Goal: Task Accomplishment & Management: Manage account settings

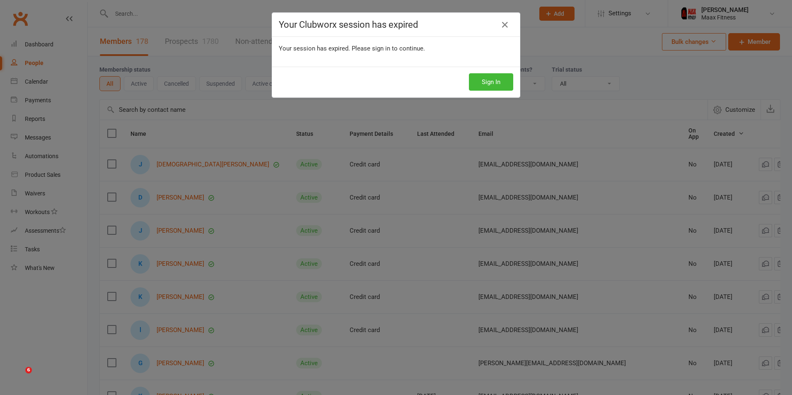
select select "100"
click at [501, 24] on icon at bounding box center [505, 25] width 10 height 10
click at [483, 79] on button "Sign In" at bounding box center [491, 81] width 44 height 17
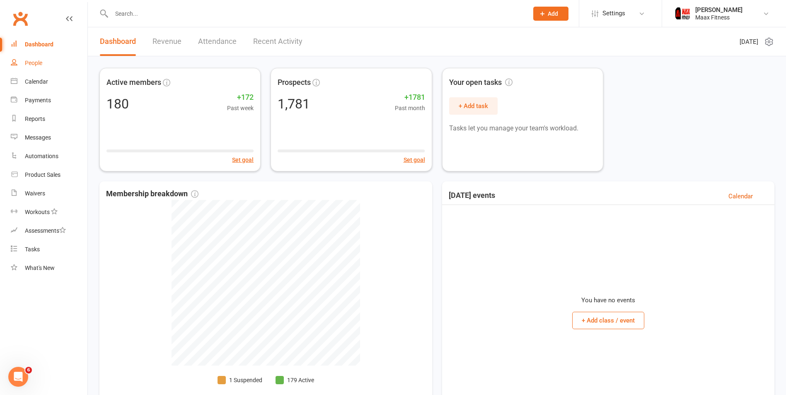
click at [41, 61] on div "People" at bounding box center [33, 63] width 17 height 7
select select "100"
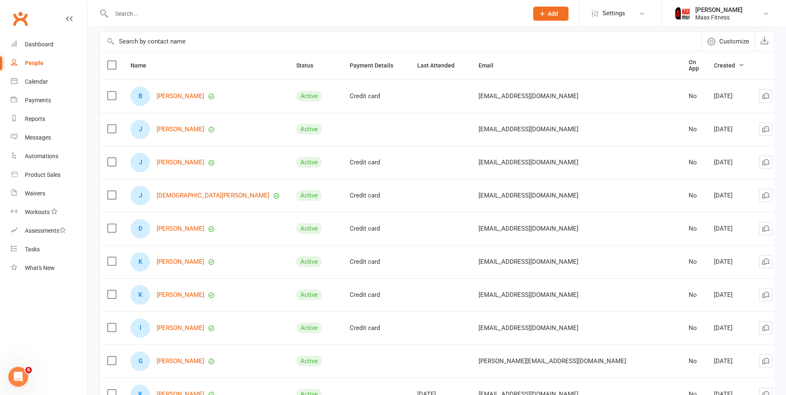
scroll to position [124, 0]
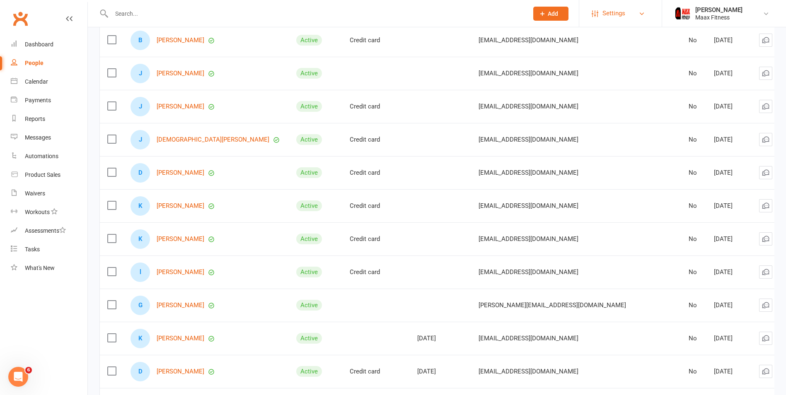
click at [631, 10] on link "Settings" at bounding box center [621, 13] width 58 height 19
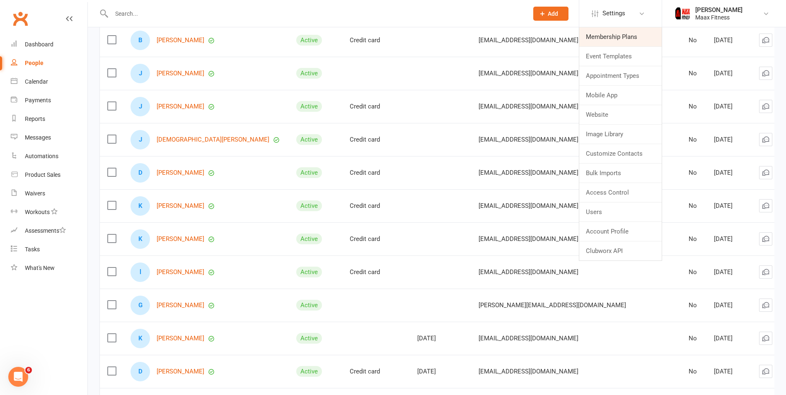
click at [623, 37] on link "Membership Plans" at bounding box center [620, 36] width 82 height 19
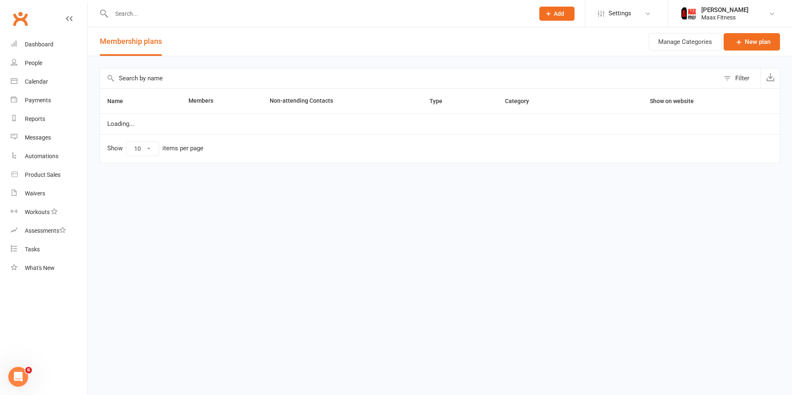
select select "100"
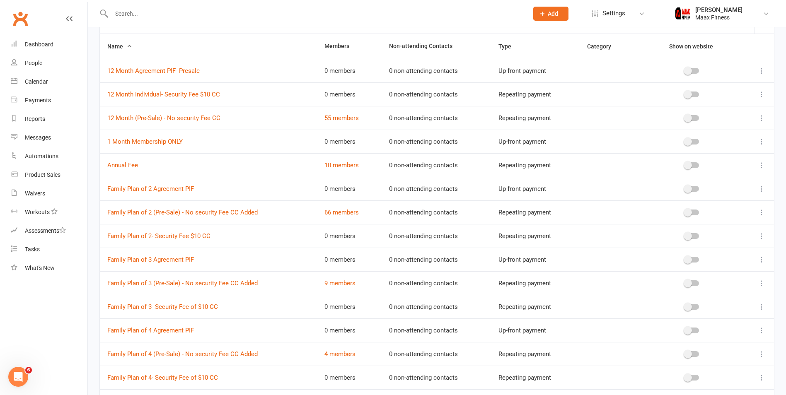
scroll to position [207, 0]
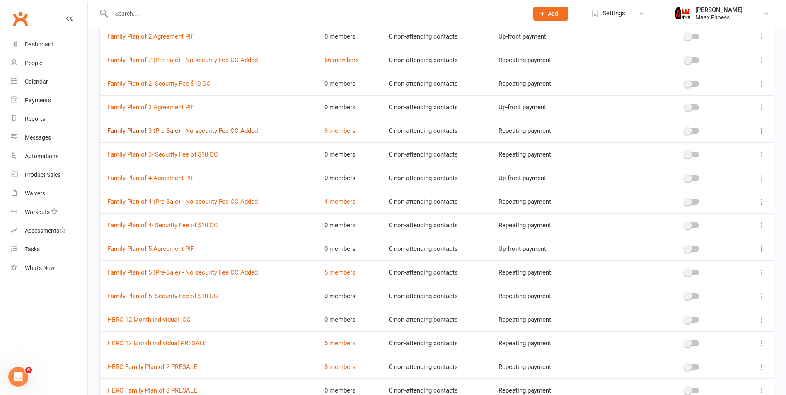
click at [161, 130] on link "Family Plan of 3 (Pre-Sale) - No security Fee CC Added" at bounding box center [182, 130] width 150 height 7
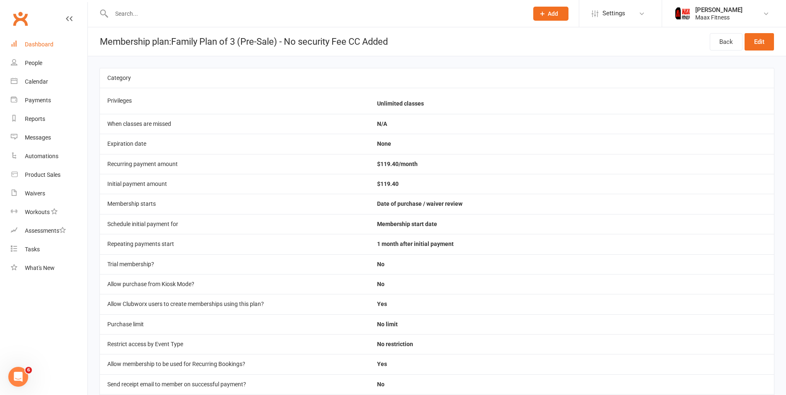
click at [47, 46] on div "Dashboard" at bounding box center [39, 44] width 29 height 7
